Goal: Information Seeking & Learning: Understand process/instructions

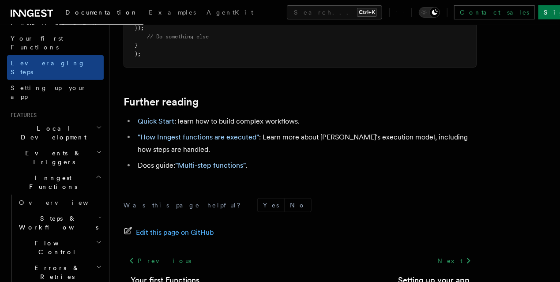
scroll to position [157, 0]
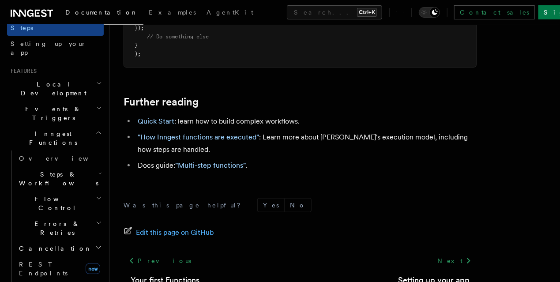
click at [86, 166] on h2 "Steps & Workflows" at bounding box center [59, 178] width 88 height 25
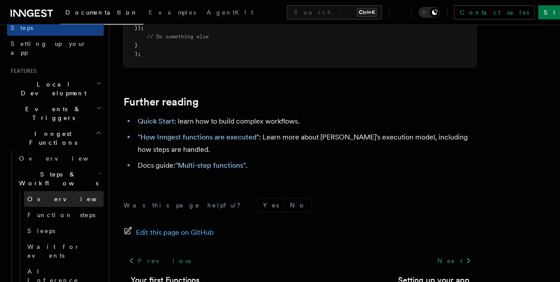
click at [75, 191] on link "Overview" at bounding box center [64, 199] width 80 height 16
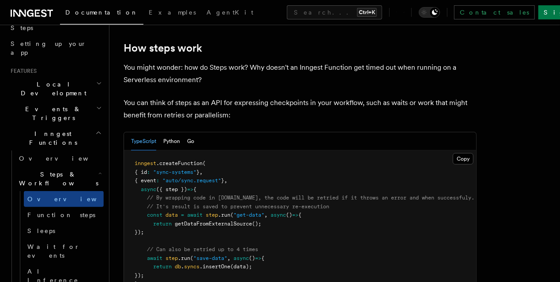
scroll to position [353, 0]
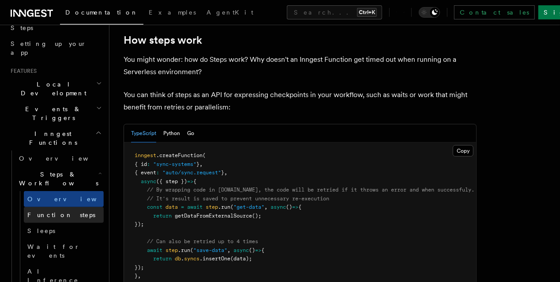
click at [47, 211] on span "Function steps" at bounding box center [61, 214] width 68 height 7
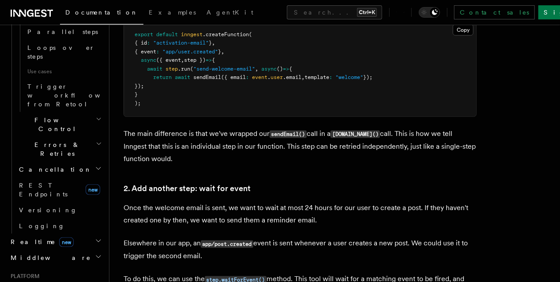
scroll to position [529, 0]
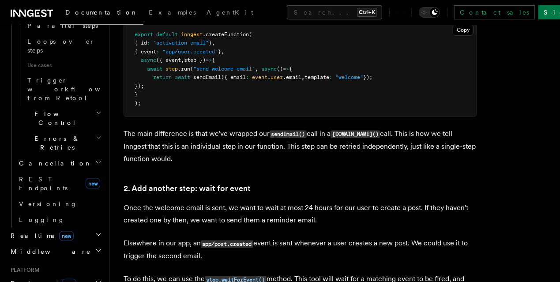
click at [94, 228] on h2 "Realtime new" at bounding box center [55, 236] width 97 height 16
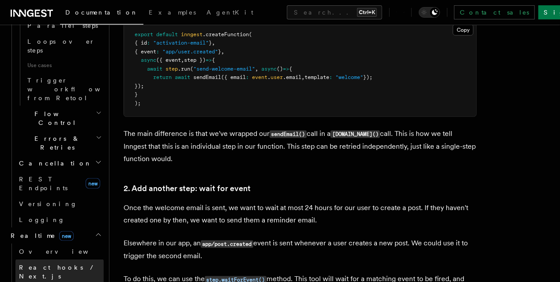
click at [72, 264] on span "React hooks / Next.js" at bounding box center [58, 272] width 78 height 16
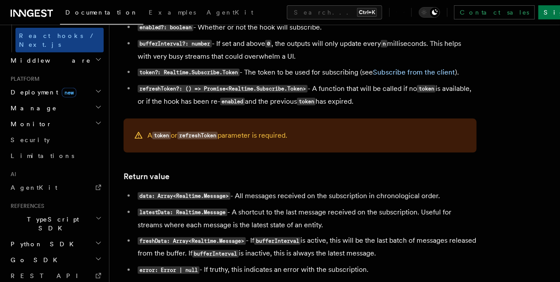
scroll to position [588, 0]
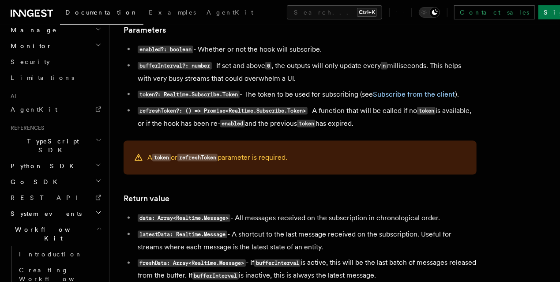
scroll to position [552, 0]
click at [95, 209] on icon "button" at bounding box center [98, 212] width 7 height 7
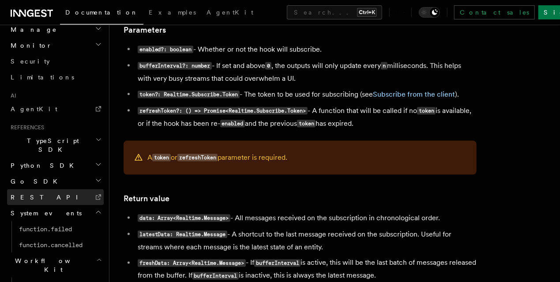
click at [96, 194] on icon at bounding box center [98, 196] width 5 height 5
click at [95, 177] on icon "button" at bounding box center [98, 180] width 7 height 7
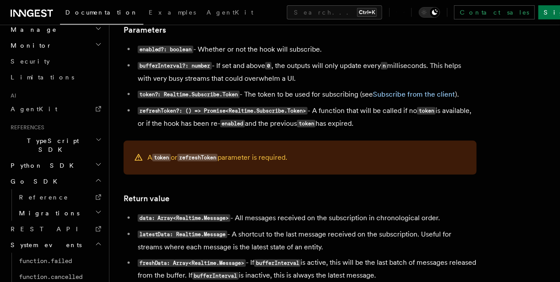
click at [95, 177] on icon "button" at bounding box center [98, 180] width 7 height 7
click at [95, 161] on icon "button" at bounding box center [98, 164] width 7 height 7
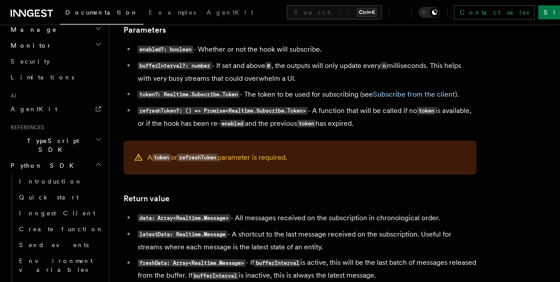
click at [95, 161] on icon "button" at bounding box center [98, 164] width 7 height 7
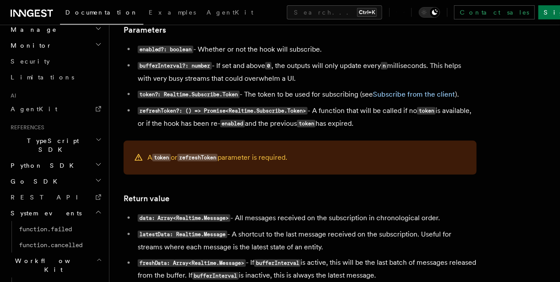
click at [95, 136] on icon "button" at bounding box center [98, 139] width 7 height 7
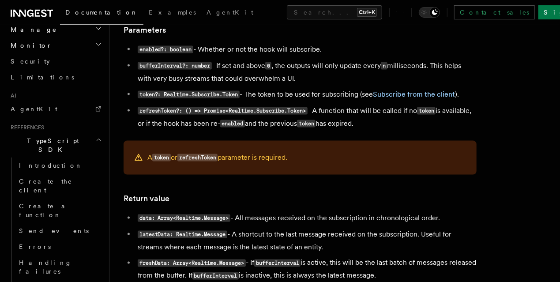
click at [95, 136] on icon "button" at bounding box center [98, 139] width 7 height 7
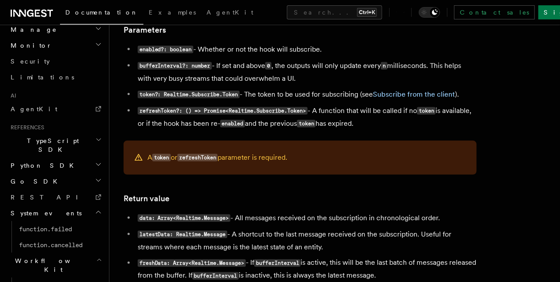
click at [95, 136] on icon "button" at bounding box center [98, 139] width 7 height 7
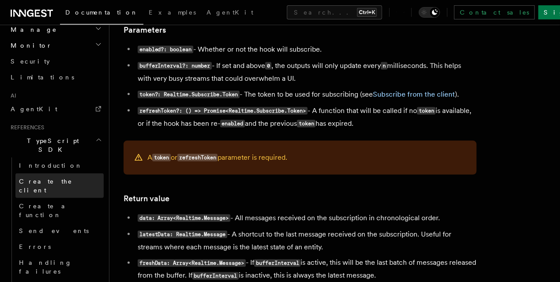
click at [59, 173] on link "Create the client" at bounding box center [59, 185] width 88 height 25
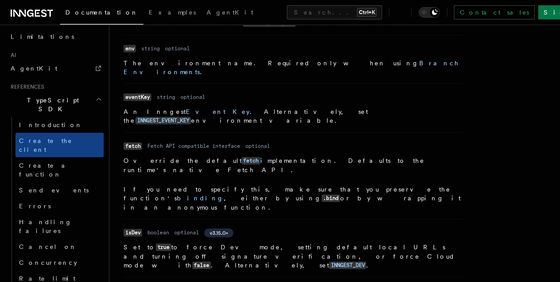
scroll to position [411, 0]
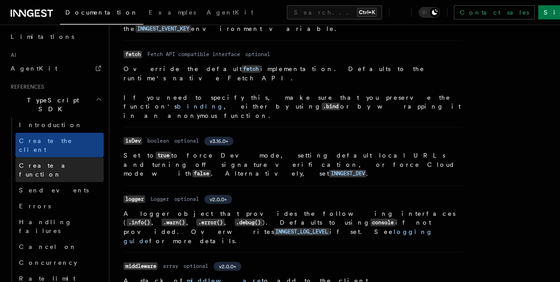
click at [62, 162] on span "Create a function" at bounding box center [45, 170] width 52 height 16
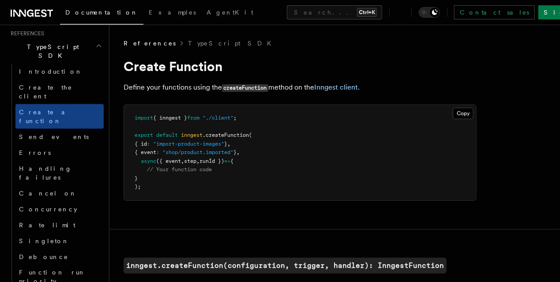
scroll to position [610, 0]
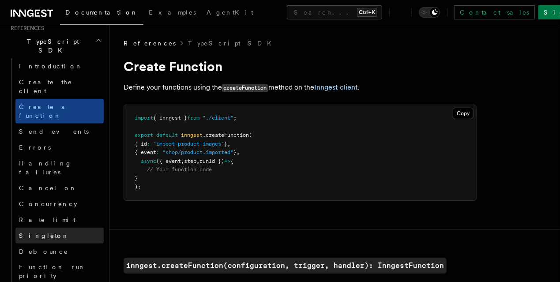
click at [59, 228] on link "Singleton" at bounding box center [59, 236] width 88 height 16
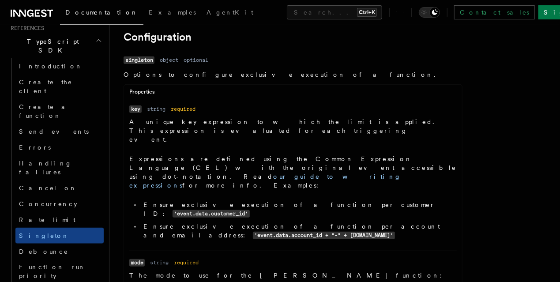
scroll to position [274, 0]
